Goal: Information Seeking & Learning: Learn about a topic

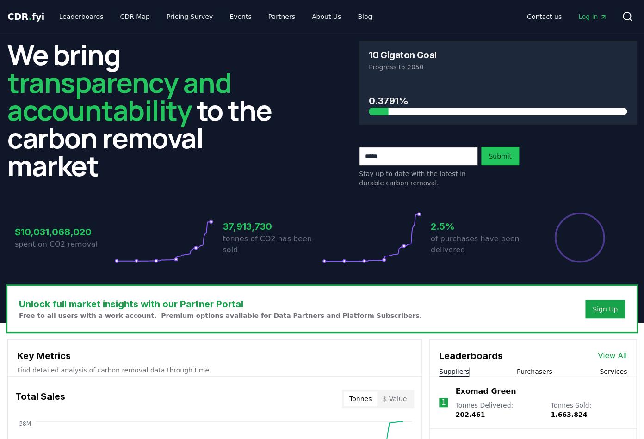
click at [29, 14] on span "CDR . fyi" at bounding box center [25, 16] width 37 height 11
click at [93, 16] on link "Leaderboards" at bounding box center [81, 16] width 59 height 17
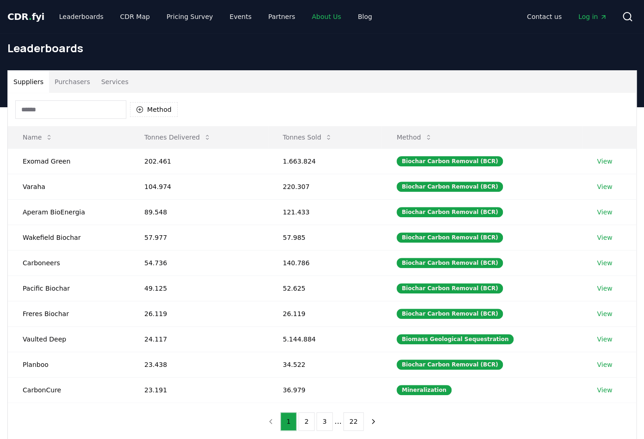
click at [304, 18] on link "About Us" at bounding box center [326, 16] width 44 height 17
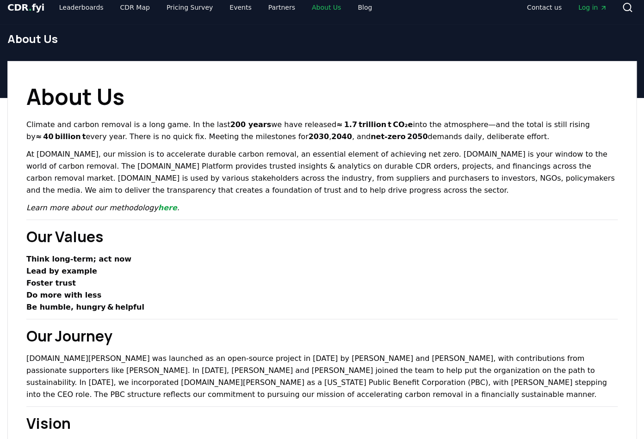
scroll to position [12, 0]
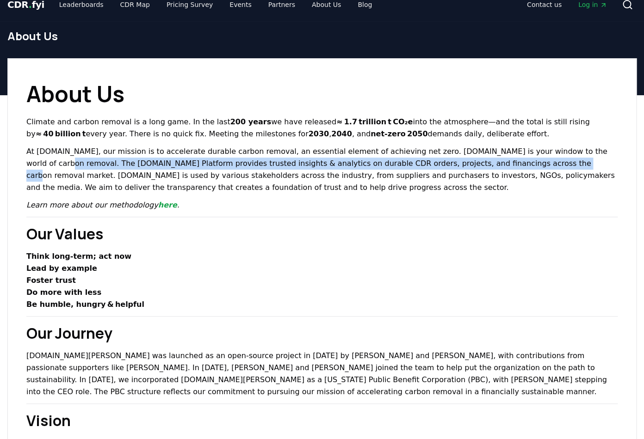
drag, startPoint x: 574, startPoint y: 151, endPoint x: 460, endPoint y: 166, distance: 115.2
click at [460, 166] on p "At [DOMAIN_NAME], our mission is to accelerate durable carbon removal, an essen…" at bounding box center [321, 170] width 591 height 48
copy p "The [DOMAIN_NAME] Platform provides trusted insights & analytics on durable CDR…"
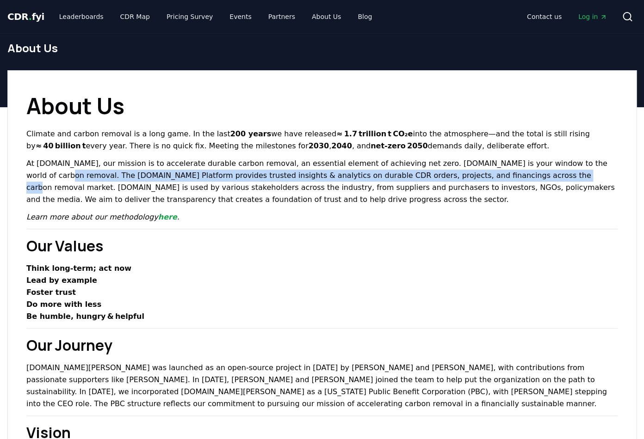
click at [31, 16] on span "CDR . fyi" at bounding box center [25, 16] width 37 height 11
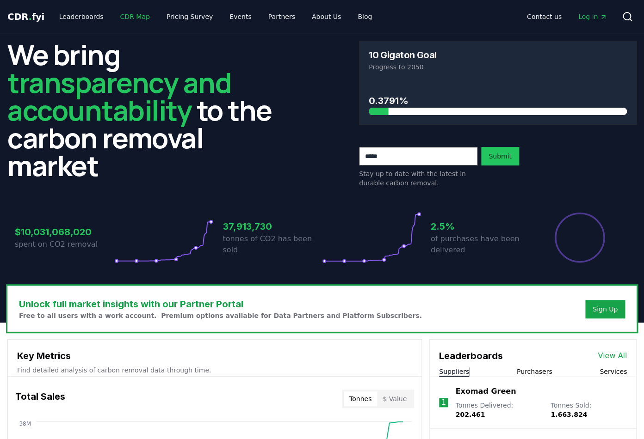
click at [114, 15] on link "CDR Map" at bounding box center [135, 16] width 44 height 17
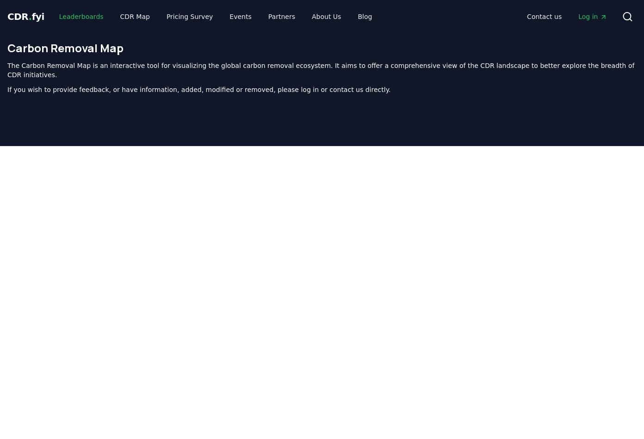
click at [73, 18] on link "Leaderboards" at bounding box center [81, 16] width 59 height 17
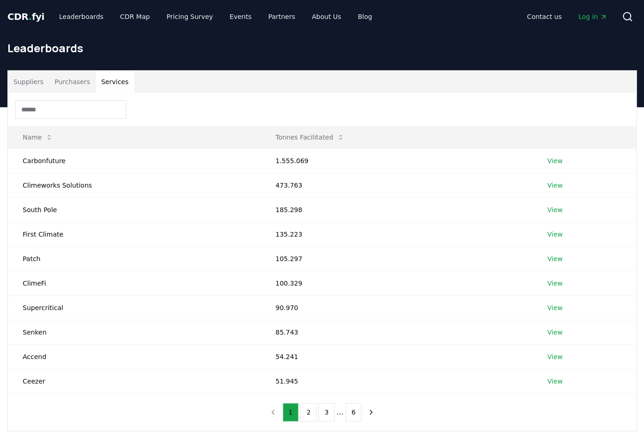
click at [105, 81] on button "Services" at bounding box center [115, 82] width 38 height 22
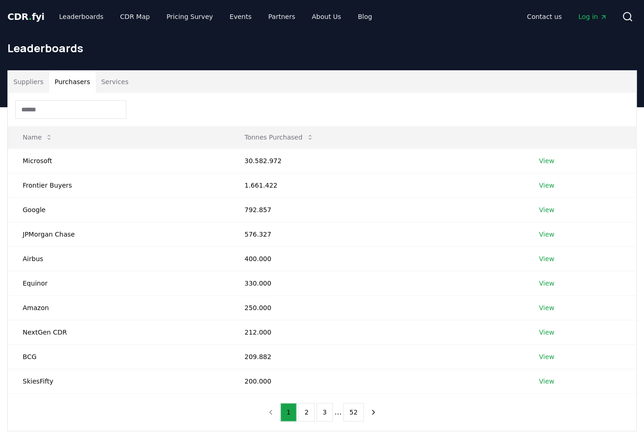
click at [79, 79] on button "Purchasers" at bounding box center [72, 82] width 47 height 22
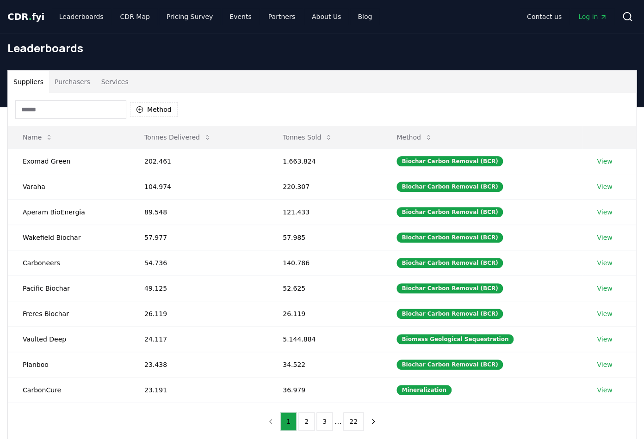
click at [28, 78] on button "Suppliers" at bounding box center [28, 82] width 41 height 22
